Goal: Task Accomplishment & Management: Complete application form

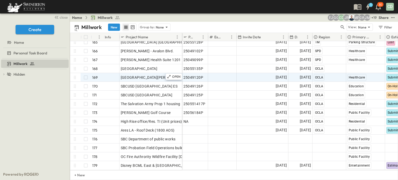
scroll to position [1454, 0]
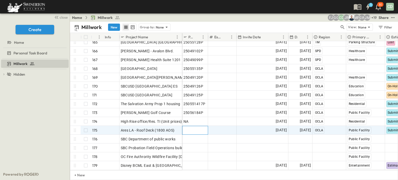
click at [192, 128] on span "Add P-Code" at bounding box center [194, 130] width 20 height 5
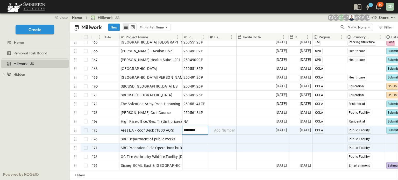
type input "*********"
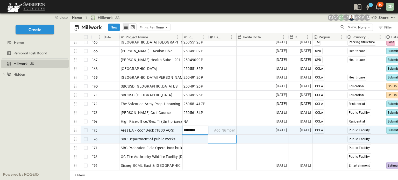
click at [220, 139] on div "Add Number" at bounding box center [223, 139] width 28 height 8
click at [248, 129] on div "[DATE]" at bounding box center [262, 130] width 51 height 8
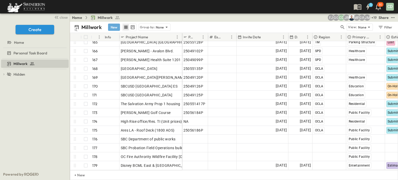
click at [113, 26] on button "New" at bounding box center [114, 27] width 12 height 7
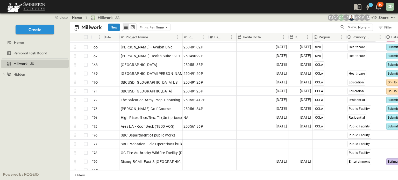
scroll to position [1462, 0]
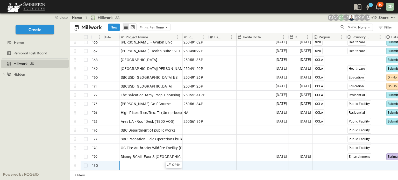
click at [131, 163] on span "Add Name" at bounding box center [130, 165] width 18 height 5
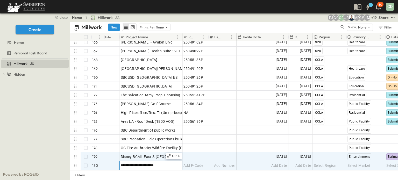
type input "**********"
click at [144, 153] on div "Disney BCML East & [GEOGRAPHIC_DATA]." at bounding box center [151, 156] width 60 height 7
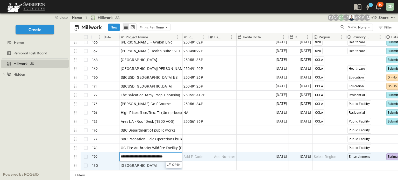
click at [155, 154] on input "**********" at bounding box center [151, 157] width 62 height 6
click at [164, 154] on input "**********" at bounding box center [151, 157] width 62 height 6
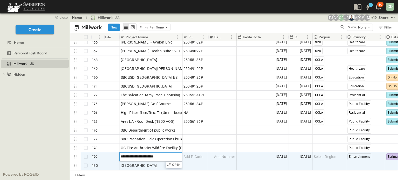
type input "**********"
click at [202, 163] on span "Add P-Code" at bounding box center [194, 165] width 20 height 5
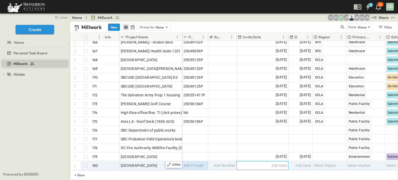
click at [278, 163] on span "Add Date" at bounding box center [280, 165] width 16 height 5
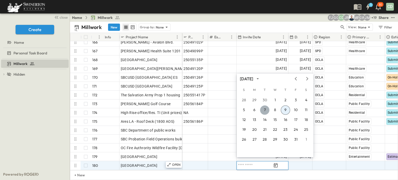
click at [263, 109] on button "7" at bounding box center [264, 110] width 9 height 9
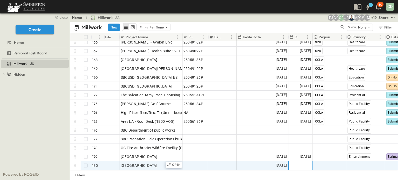
click at [301, 165] on div "Add Date" at bounding box center [301, 166] width 24 height 8
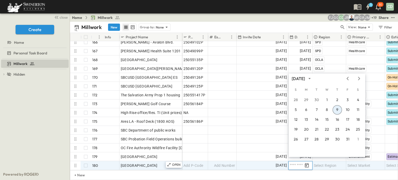
scroll to position [1462, 0]
click at [325, 118] on button "15" at bounding box center [327, 119] width 9 height 9
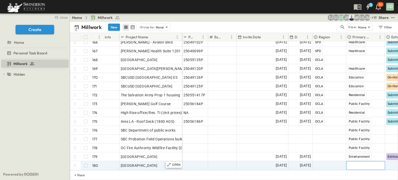
click at [355, 163] on span "Select Market" at bounding box center [359, 165] width 23 height 5
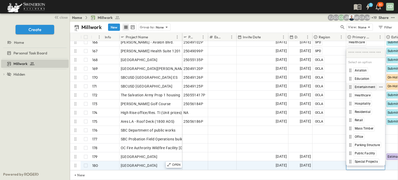
click at [373, 87] on span "Entertainment" at bounding box center [365, 87] width 20 height 4
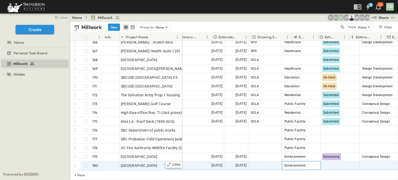
scroll to position [1462, 198]
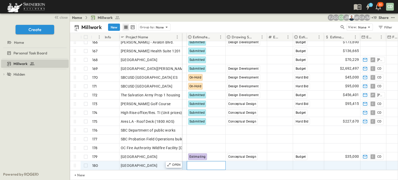
click at [214, 162] on div "Select Status" at bounding box center [206, 166] width 38 height 8
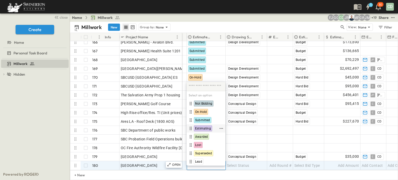
click at [204, 128] on span "Estimating" at bounding box center [203, 129] width 16 height 4
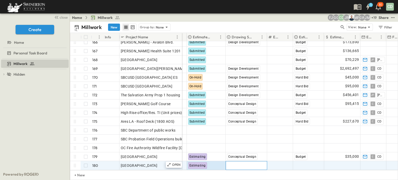
click at [246, 163] on span "Select Status" at bounding box center [238, 165] width 22 height 5
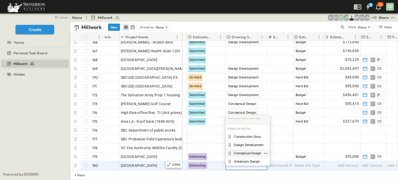
click at [245, 152] on span "Conceptual Design" at bounding box center [247, 153] width 27 height 4
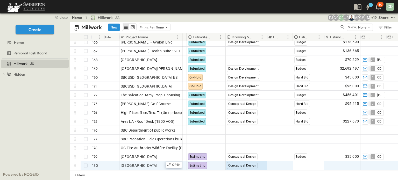
click at [309, 163] on span "Select Bid Type" at bounding box center [308, 165] width 26 height 5
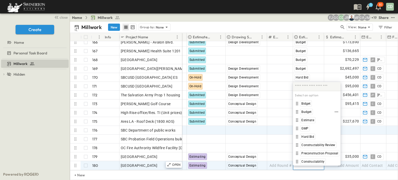
click at [304, 110] on span "Budget" at bounding box center [307, 112] width 10 height 4
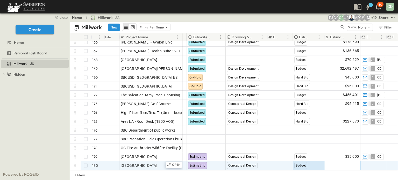
click at [348, 163] on span "Add Amount" at bounding box center [348, 165] width 21 height 5
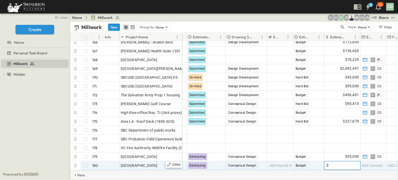
type input "*"
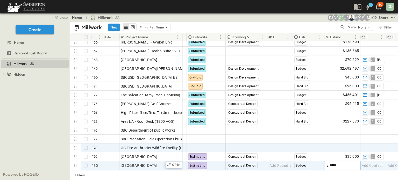
type input "*****"
click at [308, 144] on div "Select Bid Type" at bounding box center [309, 148] width 31 height 8
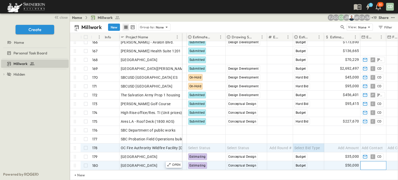
click at [368, 163] on span "Add Contact" at bounding box center [372, 165] width 21 height 5
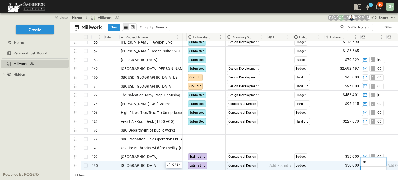
type input "*"
type input "**"
click at [335, 162] on div "$50,000" at bounding box center [343, 166] width 36 height 8
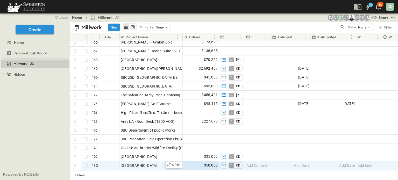
scroll to position [1462, 0]
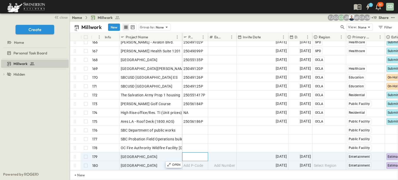
click at [195, 154] on span "Add P-Code" at bounding box center [194, 156] width 20 height 5
